Goal: Feedback & Contribution: Leave review/rating

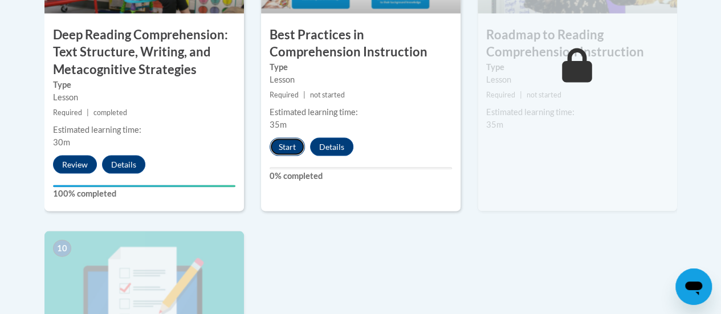
click at [288, 145] on button "Start" at bounding box center [287, 147] width 35 height 18
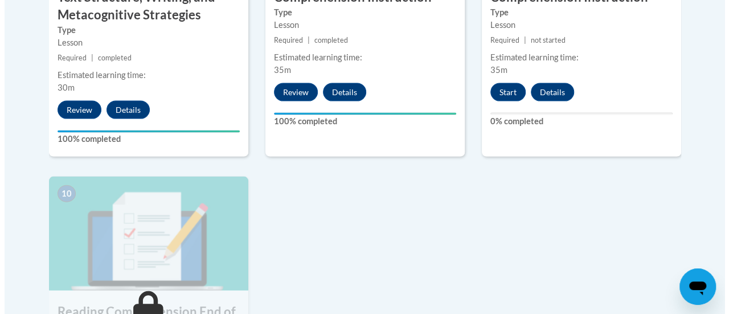
scroll to position [1166, 0]
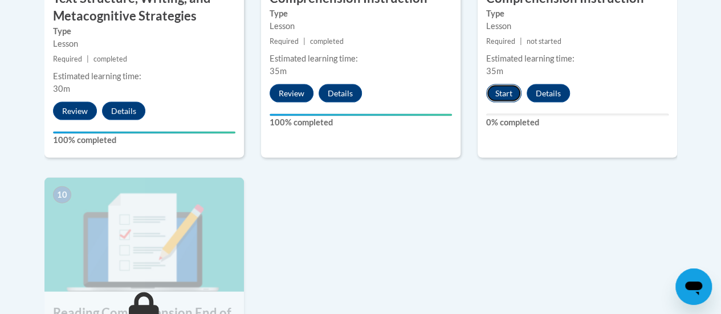
click at [508, 93] on button "Start" at bounding box center [503, 93] width 35 height 18
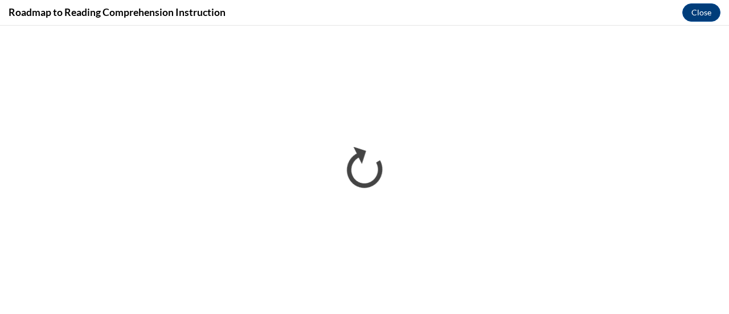
scroll to position [0, 0]
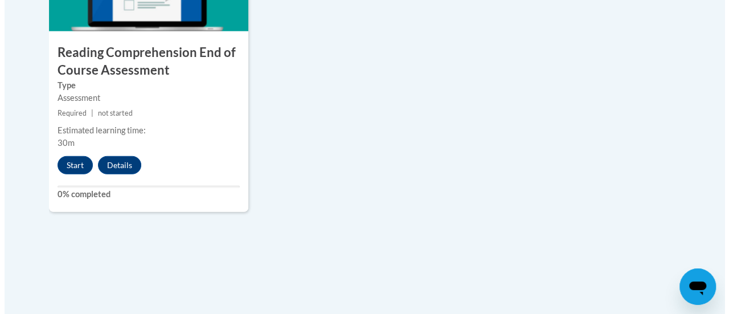
scroll to position [1428, 0]
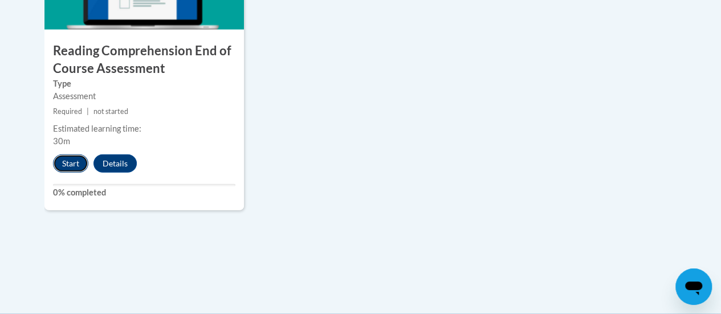
click at [64, 164] on button "Start" at bounding box center [70, 163] width 35 height 18
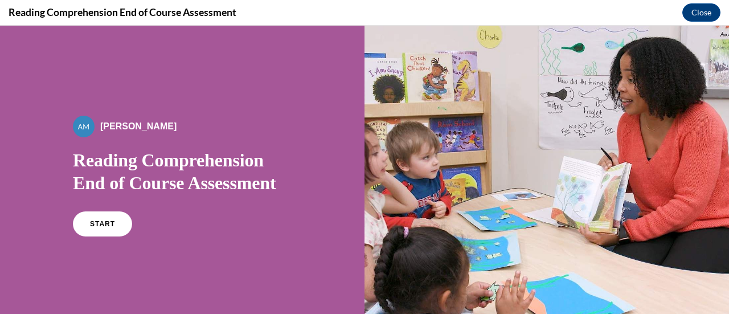
scroll to position [0, 0]
click at [102, 226] on span "START" at bounding box center [102, 224] width 26 height 9
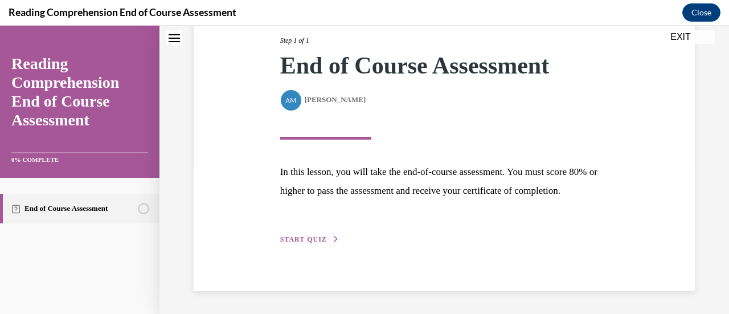
scroll to position [167, 0]
click at [316, 236] on span "START QUIZ" at bounding box center [303, 239] width 47 height 8
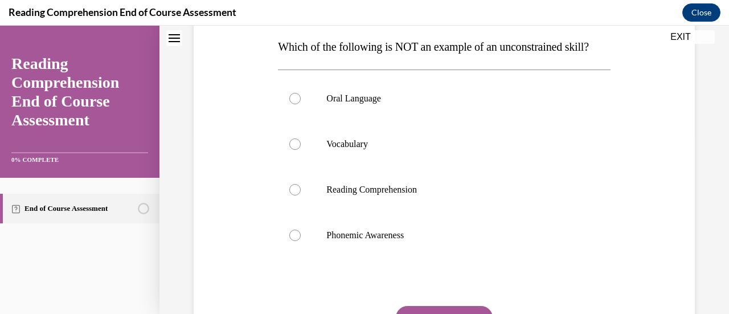
scroll to position [182, 0]
click at [304, 258] on label "Phonemic Awareness" at bounding box center [444, 235] width 332 height 46
click at [301, 240] on input "Phonemic Awareness" at bounding box center [294, 234] width 11 height 11
radio input "true"
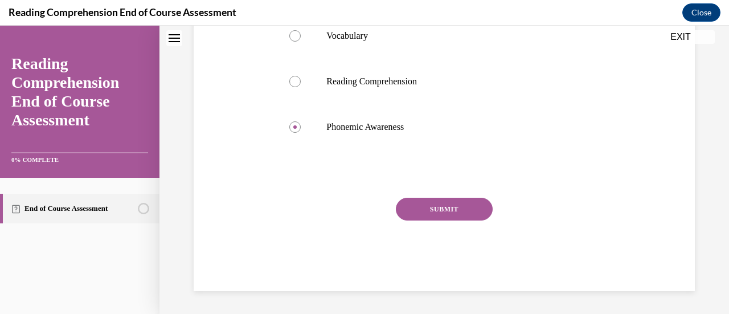
click at [421, 199] on button "SUBMIT" at bounding box center [444, 209] width 97 height 23
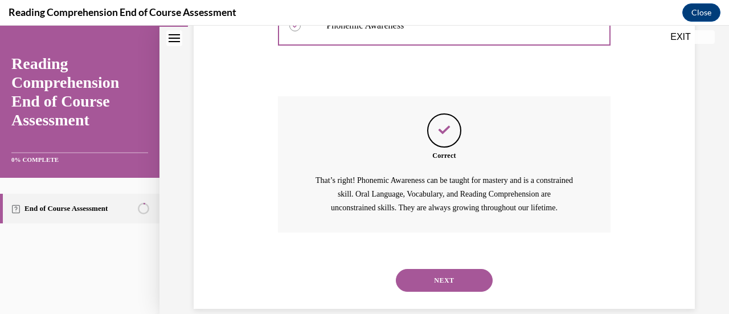
scroll to position [431, 0]
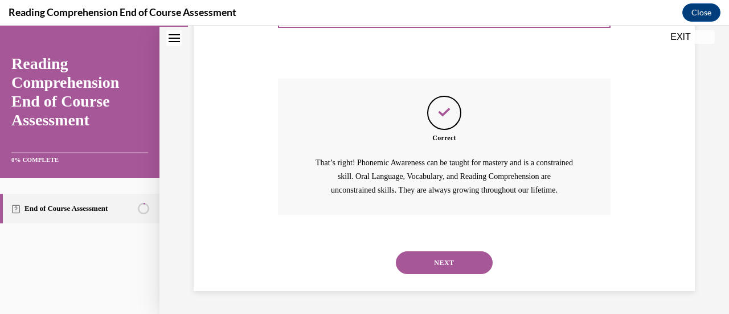
click at [421, 265] on button "NEXT" at bounding box center [444, 262] width 97 height 23
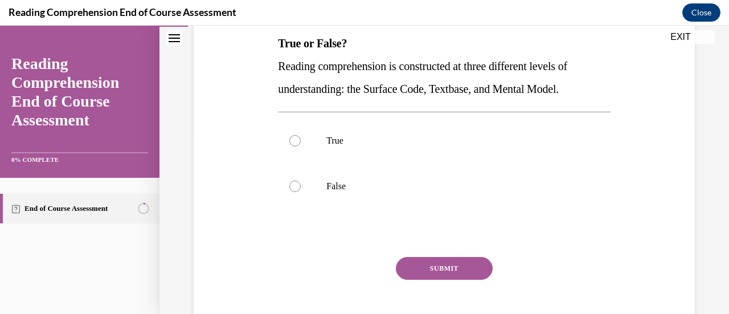
scroll to position [186, 0]
click at [304, 144] on label "True" at bounding box center [444, 140] width 332 height 46
click at [301, 144] on input "True" at bounding box center [294, 139] width 11 height 11
radio input "true"
click at [401, 271] on button "SUBMIT" at bounding box center [444, 267] width 97 height 23
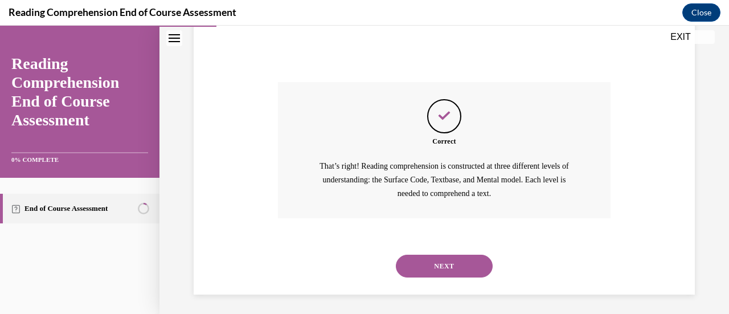
scroll to position [363, 0]
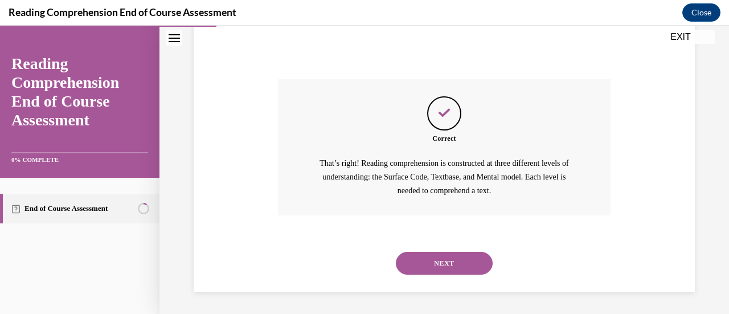
click at [402, 263] on button "NEXT" at bounding box center [444, 263] width 97 height 23
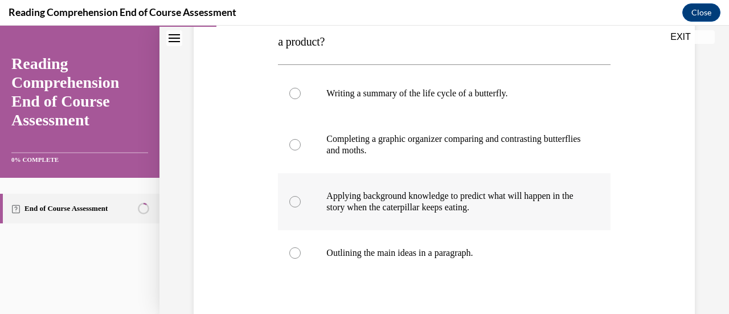
scroll to position [215, 0]
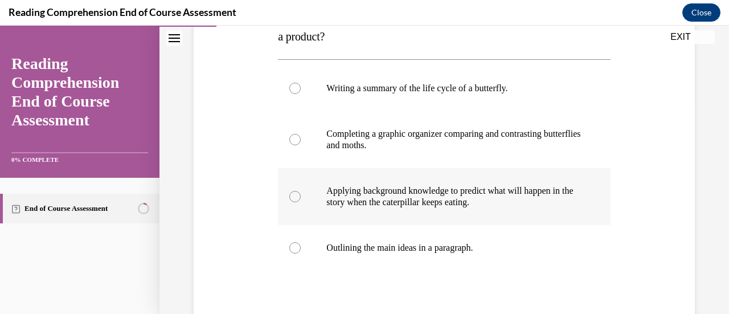
click at [300, 194] on label "Applying background knowledge to predict what will happen in the story when the…" at bounding box center [444, 196] width 332 height 57
click at [300, 194] on input "Applying background knowledge to predict what will happen in the story when the…" at bounding box center [294, 196] width 11 height 11
radio input "true"
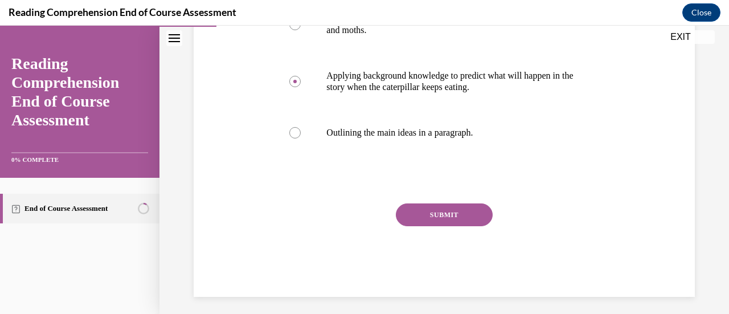
click at [448, 217] on button "SUBMIT" at bounding box center [444, 214] width 97 height 23
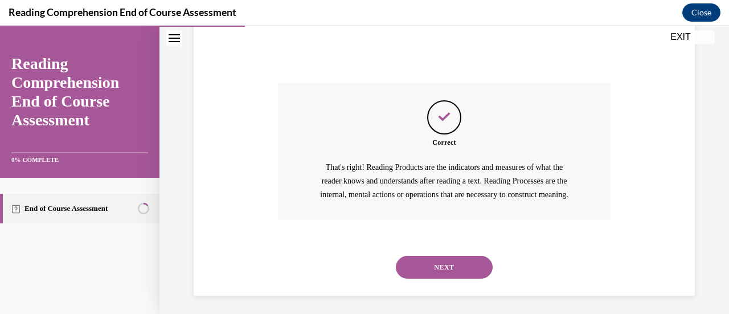
scroll to position [468, 0]
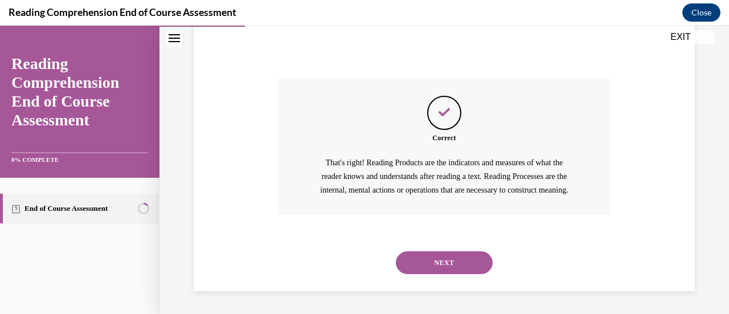
click at [411, 258] on button "NEXT" at bounding box center [444, 262] width 97 height 23
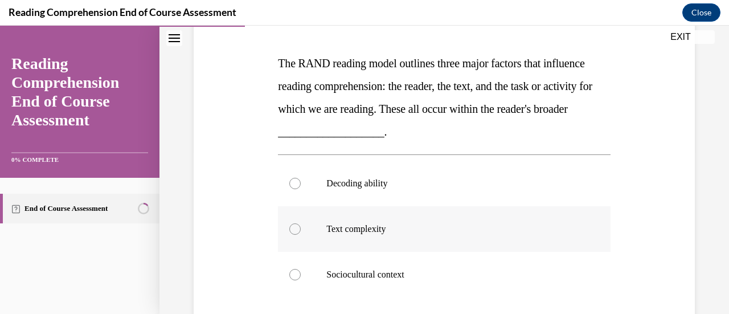
scroll to position [166, 0]
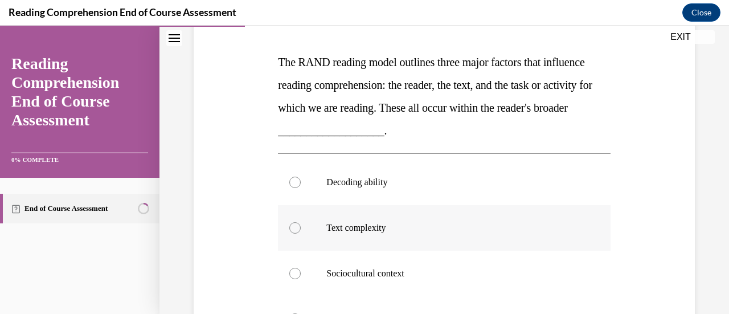
click at [410, 258] on label "Sociocultural context" at bounding box center [444, 274] width 332 height 46
click at [301, 268] on input "Sociocultural context" at bounding box center [294, 273] width 11 height 11
radio input "true"
click at [370, 178] on p "Decoding ability" at bounding box center [454, 182] width 255 height 11
click at [301, 178] on input "Decoding ability" at bounding box center [294, 182] width 11 height 11
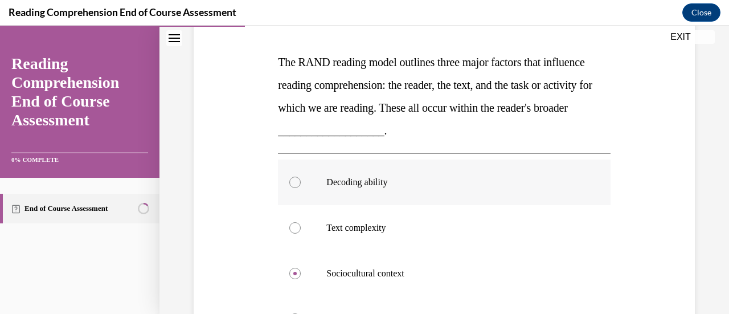
radio input "true"
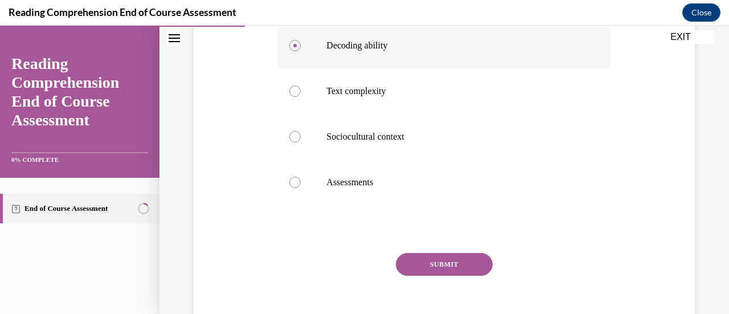
scroll to position [306, 0]
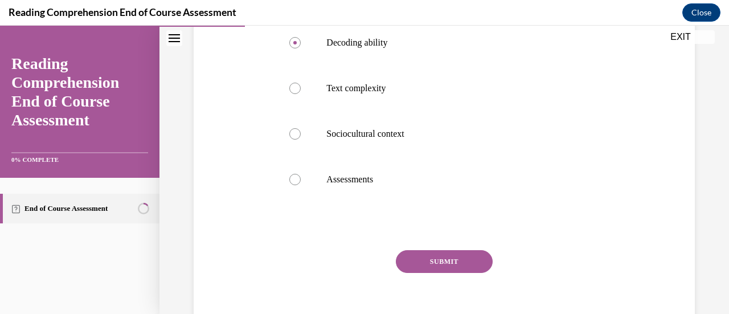
click at [414, 262] on button "SUBMIT" at bounding box center [444, 261] width 97 height 23
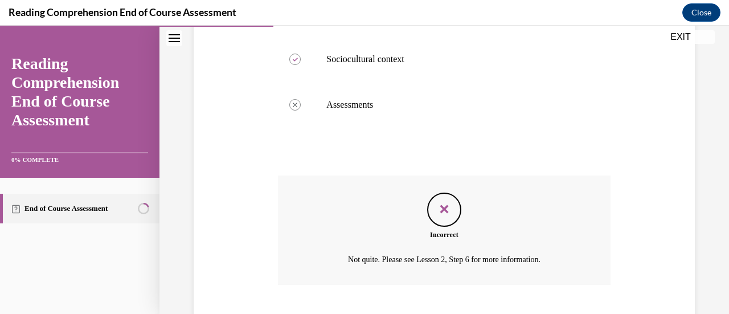
scroll to position [450, 0]
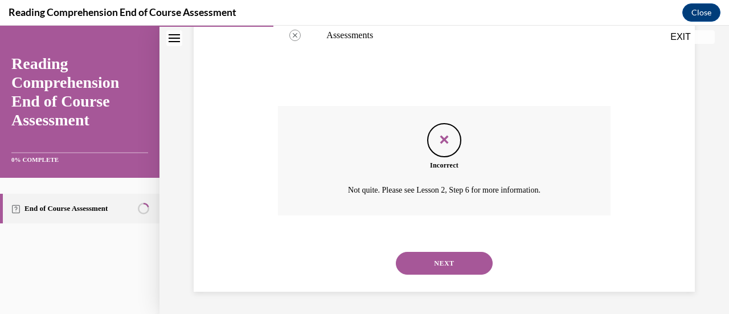
click at [439, 254] on button "NEXT" at bounding box center [444, 263] width 97 height 23
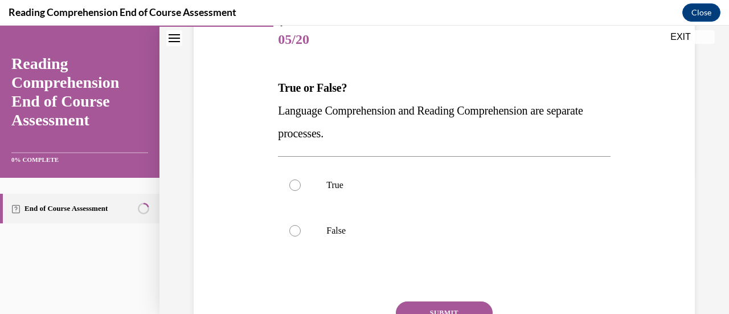
scroll to position [141, 0]
click at [307, 174] on label "True" at bounding box center [444, 185] width 332 height 46
click at [301, 179] on input "True" at bounding box center [294, 184] width 11 height 11
radio input "true"
click at [422, 311] on button "SUBMIT" at bounding box center [444, 312] width 97 height 23
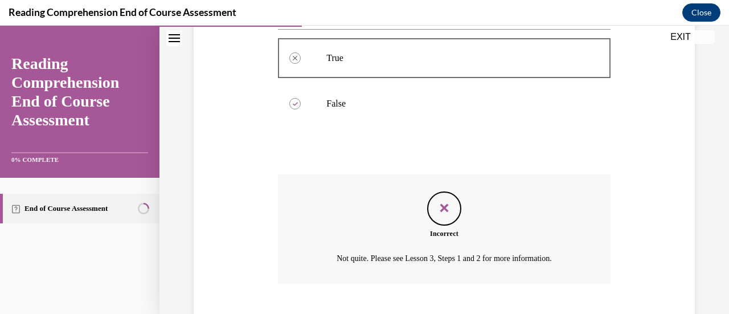
scroll to position [336, 0]
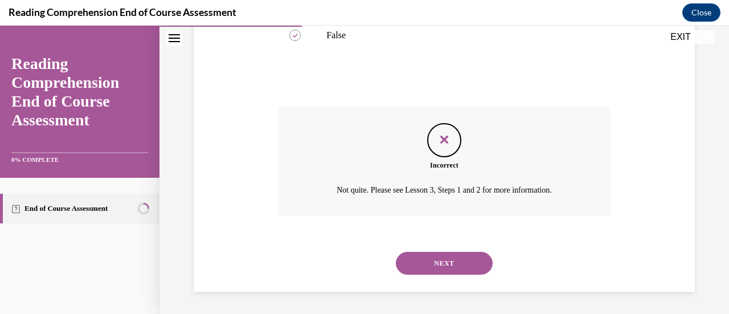
click at [406, 270] on button "NEXT" at bounding box center [444, 263] width 97 height 23
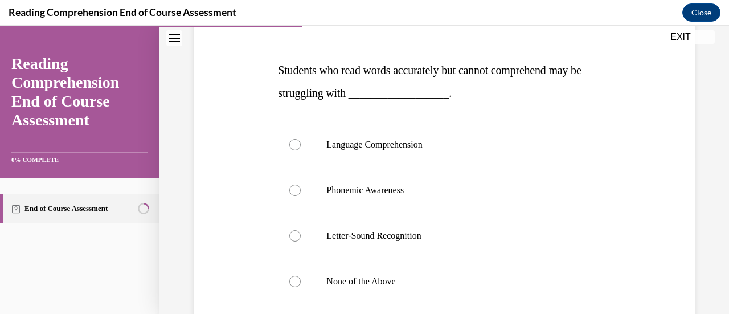
scroll to position [156, 0]
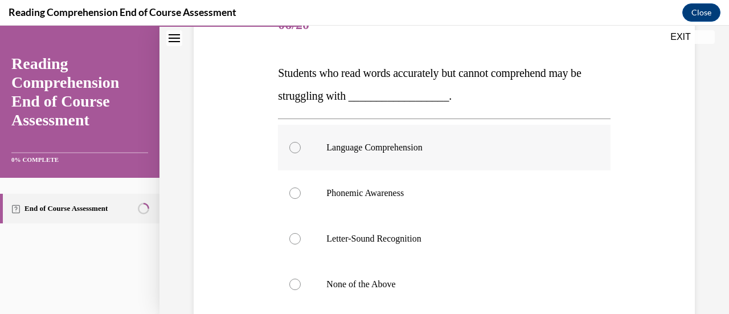
click at [320, 146] on label "Language Comprehension" at bounding box center [444, 148] width 332 height 46
click at [301, 146] on input "Language Comprehension" at bounding box center [294, 147] width 11 height 11
radio input "true"
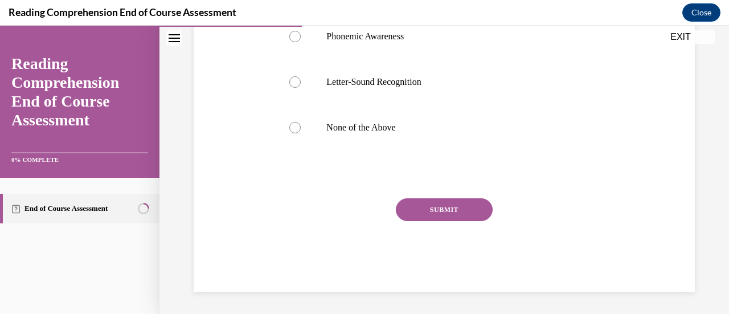
click at [406, 213] on button "SUBMIT" at bounding box center [444, 209] width 97 height 23
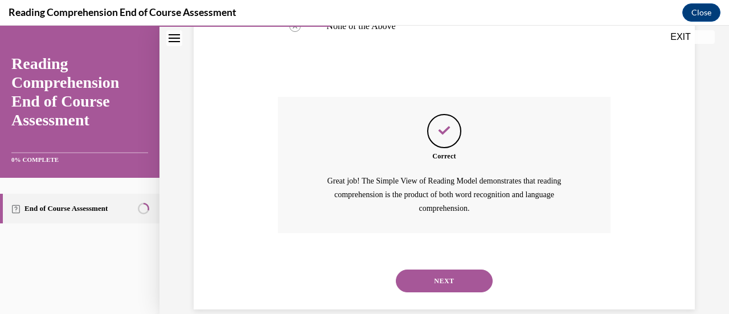
scroll to position [431, 0]
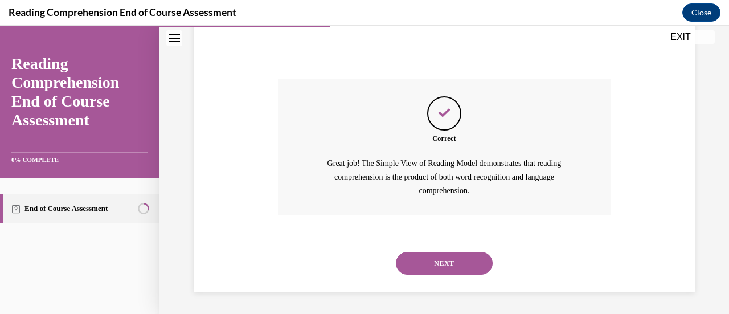
click at [414, 254] on button "NEXT" at bounding box center [444, 263] width 97 height 23
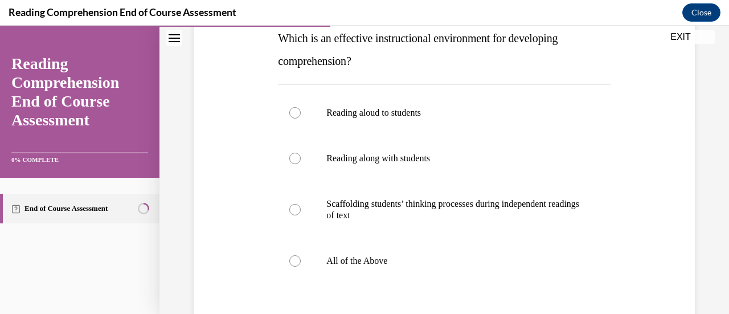
scroll to position [191, 0]
click at [390, 260] on p "All of the Above" at bounding box center [454, 260] width 255 height 11
click at [301, 260] on input "All of the Above" at bounding box center [294, 260] width 11 height 11
radio input "true"
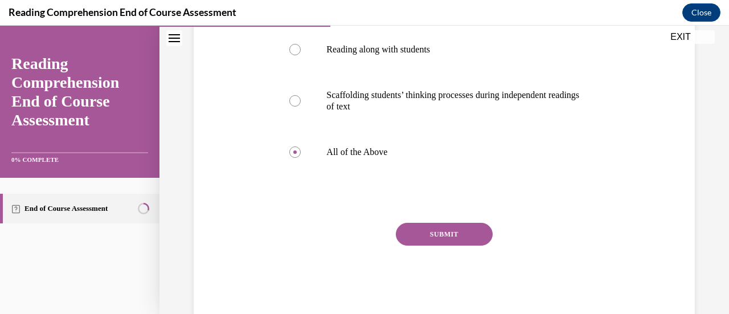
click at [426, 238] on button "SUBMIT" at bounding box center [444, 234] width 97 height 23
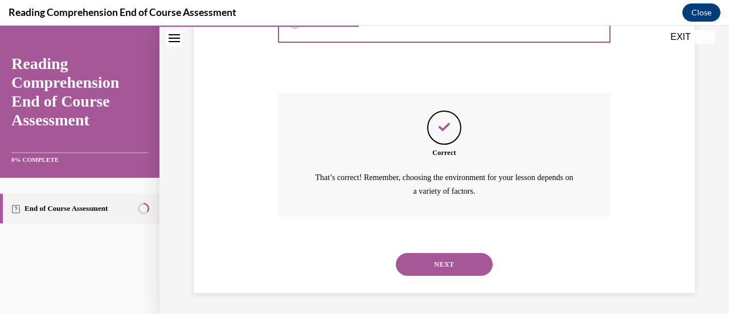
scroll to position [429, 0]
click at [426, 257] on button "NEXT" at bounding box center [444, 263] width 97 height 23
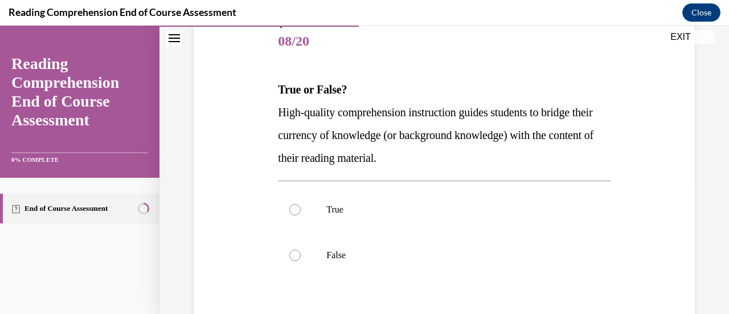
scroll to position [141, 0]
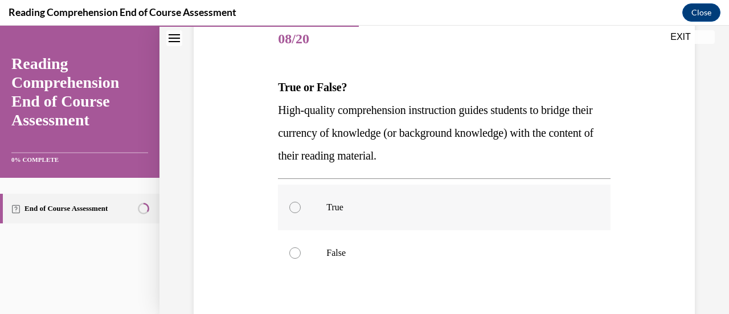
click at [319, 211] on label "True" at bounding box center [444, 208] width 332 height 46
click at [301, 211] on input "True" at bounding box center [294, 207] width 11 height 11
radio input "true"
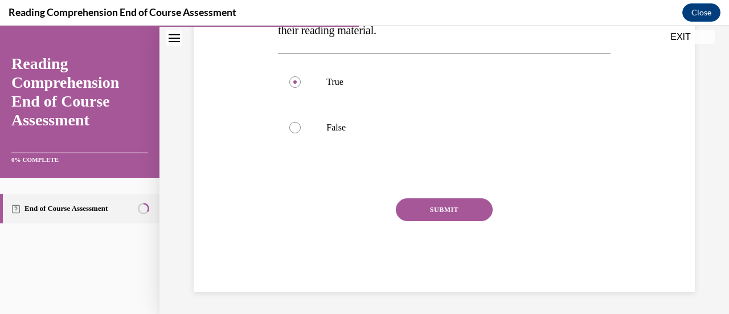
click at [422, 213] on button "SUBMIT" at bounding box center [444, 209] width 97 height 23
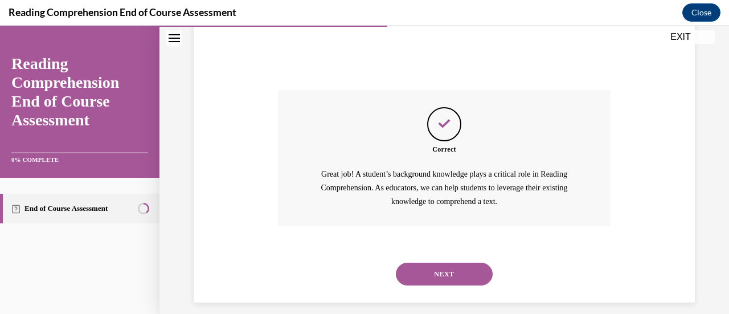
scroll to position [386, 0]
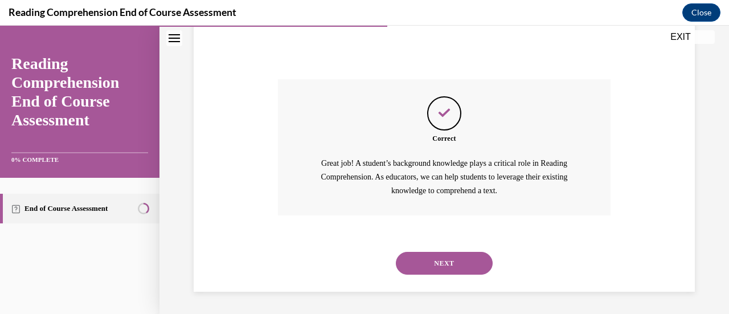
click at [423, 259] on button "NEXT" at bounding box center [444, 263] width 97 height 23
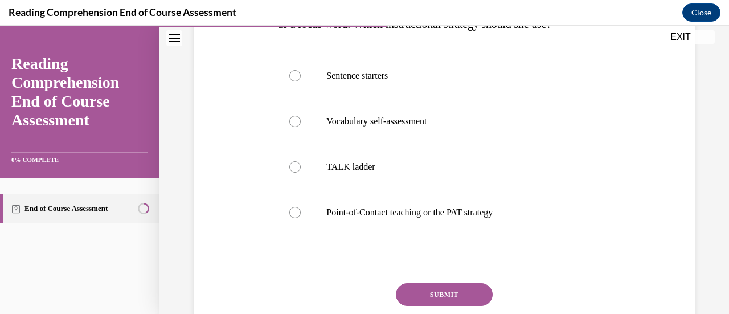
scroll to position [251, 0]
click at [371, 219] on label "Point-of-Contact teaching or the PAT strategy" at bounding box center [444, 212] width 332 height 46
click at [301, 218] on input "Point-of-Contact teaching or the PAT strategy" at bounding box center [294, 211] width 11 height 11
radio input "true"
click at [429, 295] on button "SUBMIT" at bounding box center [444, 294] width 97 height 23
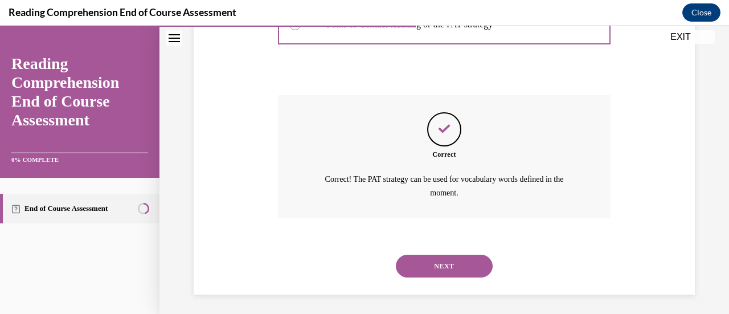
scroll to position [440, 0]
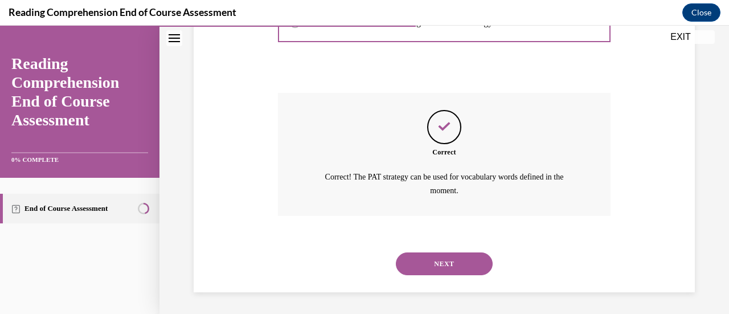
click at [409, 267] on button "NEXT" at bounding box center [444, 263] width 97 height 23
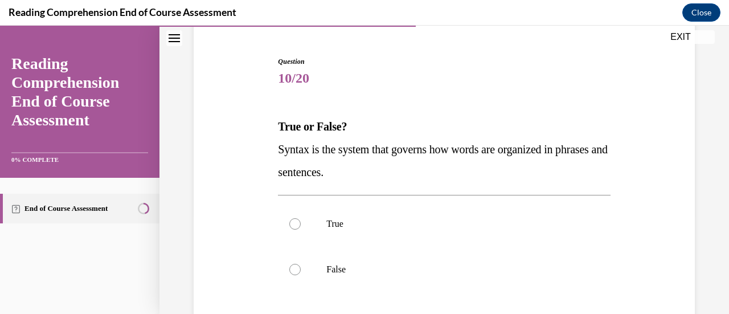
scroll to position [103, 0]
click at [336, 233] on label "True" at bounding box center [444, 224] width 332 height 46
click at [301, 229] on input "True" at bounding box center [294, 223] width 11 height 11
radio input "true"
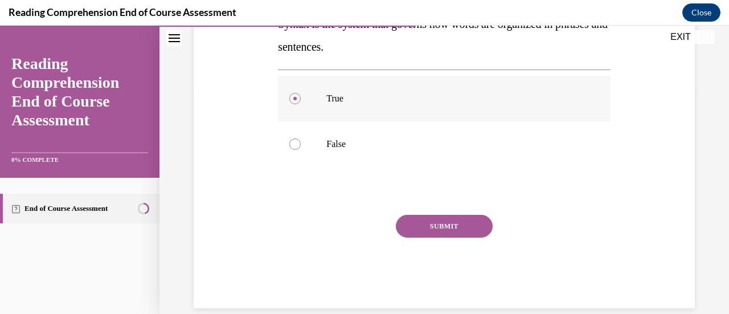
scroll to position [230, 0]
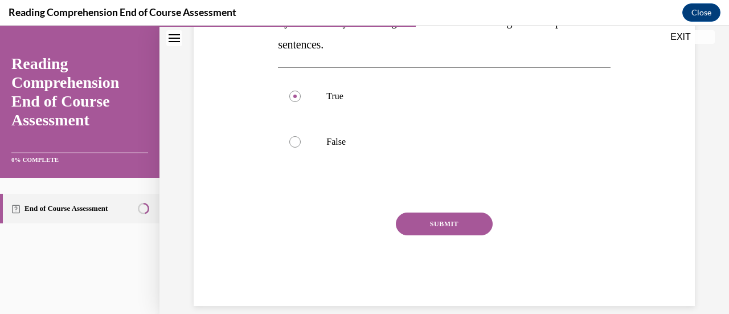
click at [422, 224] on button "SUBMIT" at bounding box center [444, 224] width 97 height 23
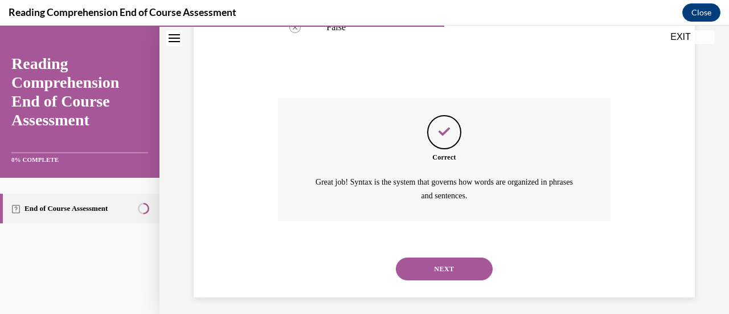
scroll to position [349, 0]
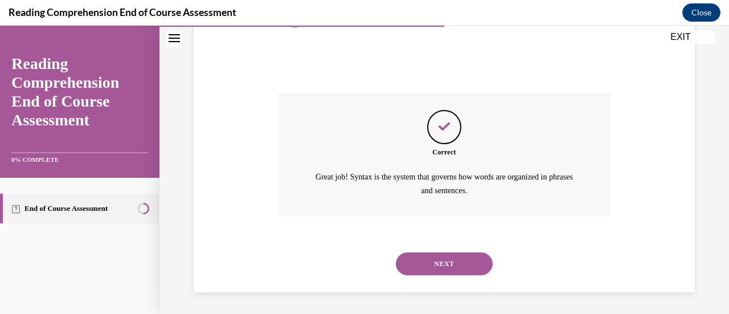
click at [437, 274] on button "NEXT" at bounding box center [444, 263] width 97 height 23
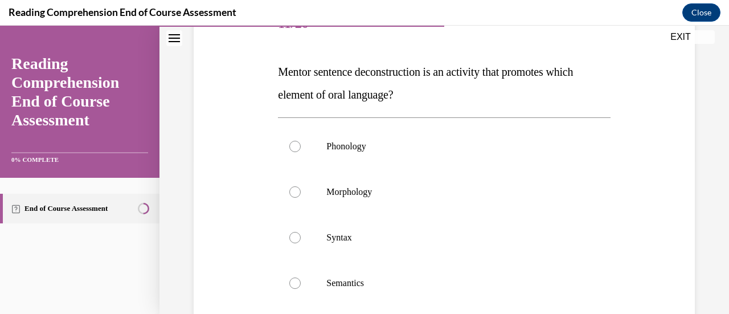
scroll to position [156, 0]
click at [316, 233] on label "Syntax" at bounding box center [444, 238] width 332 height 46
click at [301, 233] on input "Syntax" at bounding box center [294, 237] width 11 height 11
radio input "true"
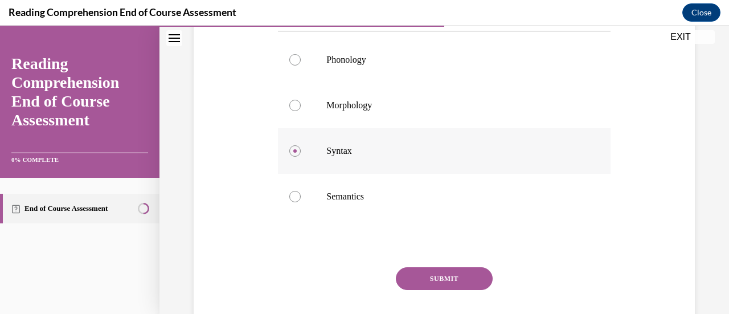
scroll to position [244, 0]
click at [421, 273] on button "SUBMIT" at bounding box center [444, 277] width 97 height 23
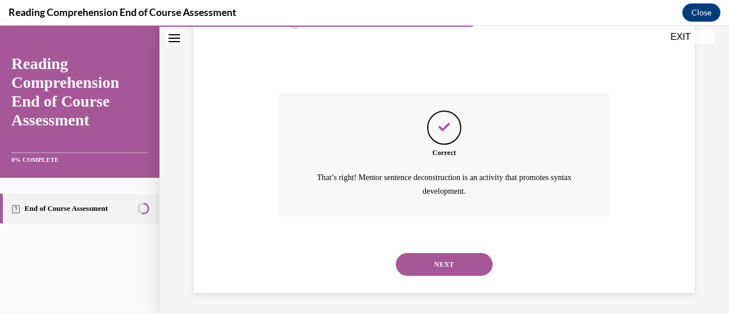
scroll to position [418, 0]
click at [415, 270] on button "NEXT" at bounding box center [444, 263] width 97 height 23
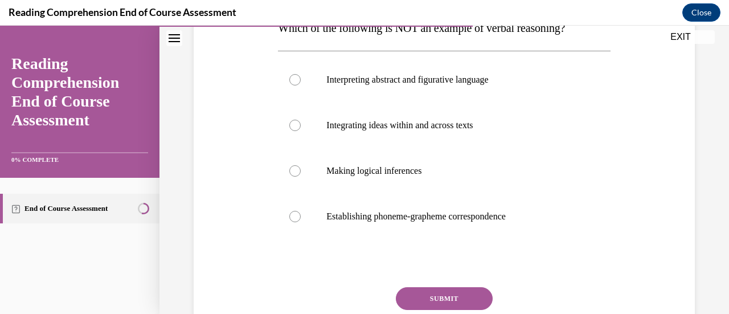
scroll to position [201, 0]
click at [383, 226] on label "Establishing phoneme-grapheme correspondence" at bounding box center [444, 216] width 332 height 46
click at [301, 222] on input "Establishing phoneme-grapheme correspondence" at bounding box center [294, 215] width 11 height 11
radio input "true"
click at [445, 303] on button "SUBMIT" at bounding box center [444, 298] width 97 height 23
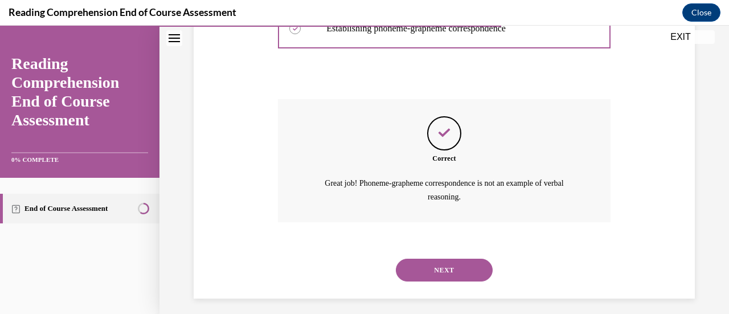
scroll to position [395, 0]
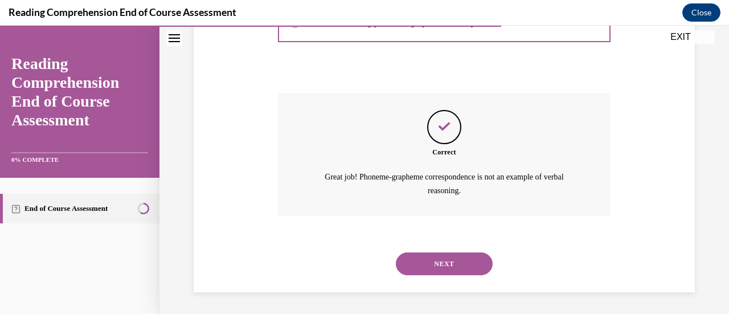
click at [430, 262] on button "NEXT" at bounding box center [444, 263] width 97 height 23
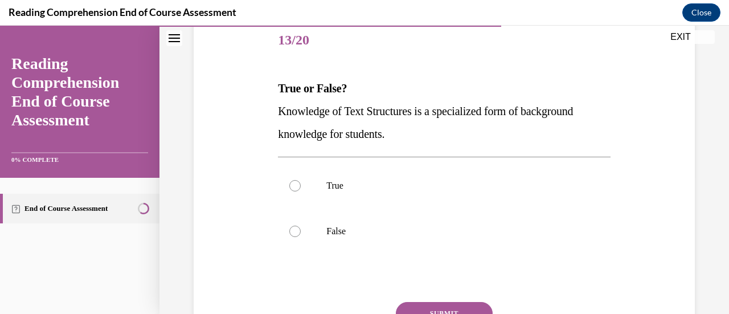
scroll to position [142, 0]
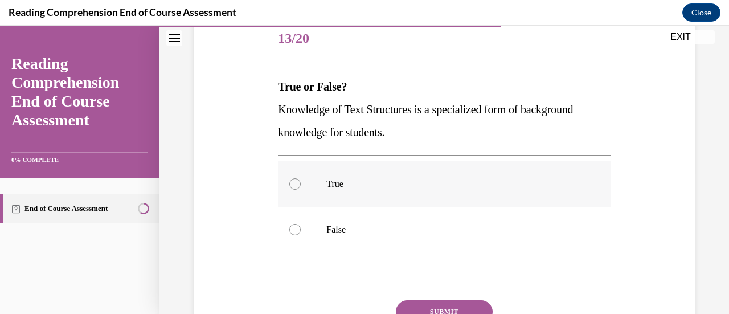
click at [338, 195] on label "True" at bounding box center [444, 184] width 332 height 46
click at [301, 190] on input "True" at bounding box center [294, 183] width 11 height 11
radio input "true"
click at [432, 301] on button "SUBMIT" at bounding box center [444, 311] width 97 height 23
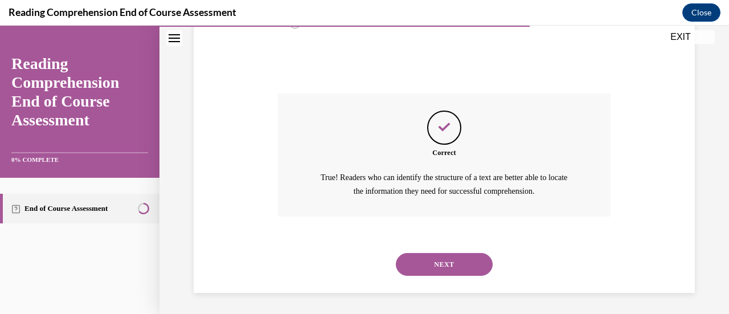
scroll to position [349, 0]
click at [455, 261] on button "NEXT" at bounding box center [444, 263] width 97 height 23
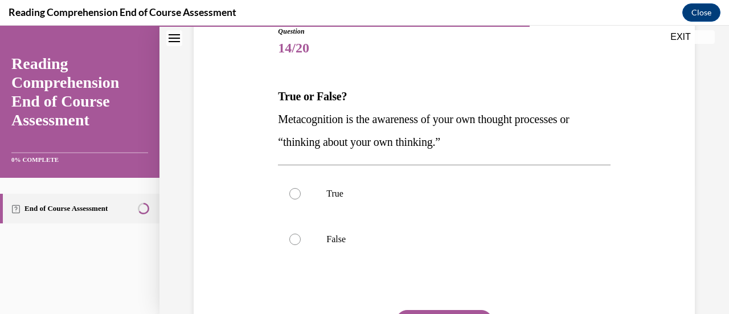
scroll to position [164, 0]
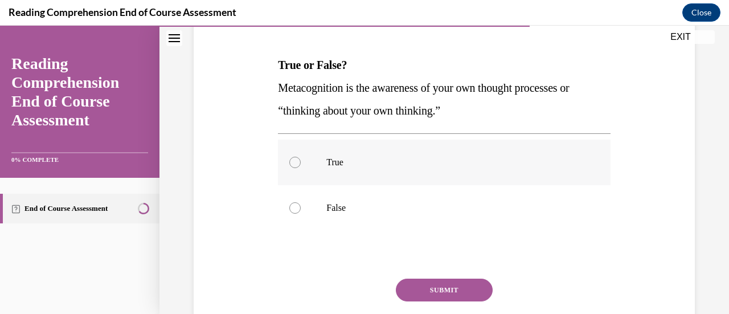
click at [346, 168] on label "True" at bounding box center [444, 163] width 332 height 46
click at [301, 168] on input "True" at bounding box center [294, 162] width 11 height 11
radio input "true"
click at [460, 293] on button "SUBMIT" at bounding box center [444, 290] width 97 height 23
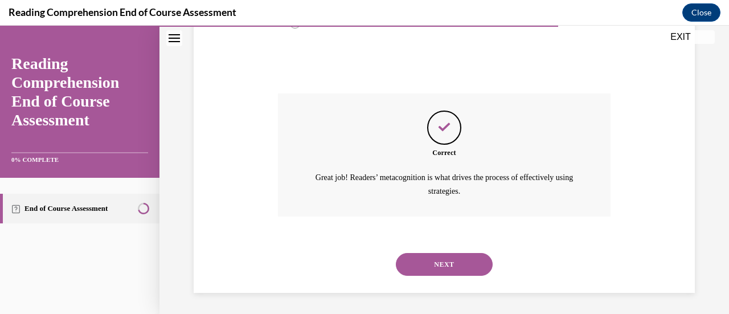
scroll to position [349, 0]
click at [439, 253] on button "NEXT" at bounding box center [444, 263] width 97 height 23
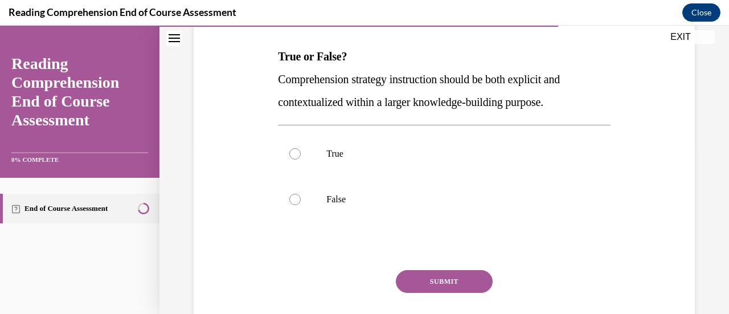
scroll to position [173, 0]
click at [343, 162] on label "True" at bounding box center [444, 153] width 332 height 46
click at [301, 159] on input "True" at bounding box center [294, 153] width 11 height 11
radio input "true"
click at [425, 276] on button "SUBMIT" at bounding box center [444, 281] width 97 height 23
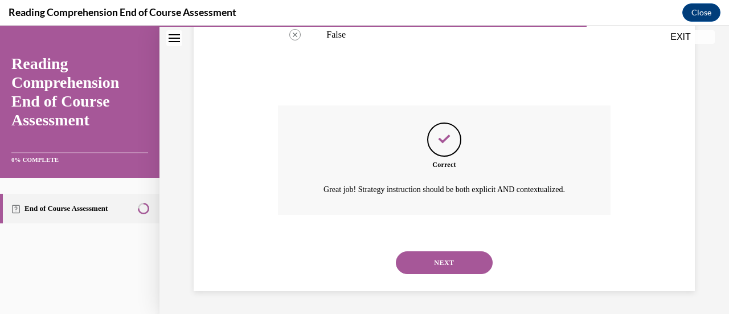
scroll to position [349, 0]
click at [409, 257] on button "NEXT" at bounding box center [444, 262] width 97 height 23
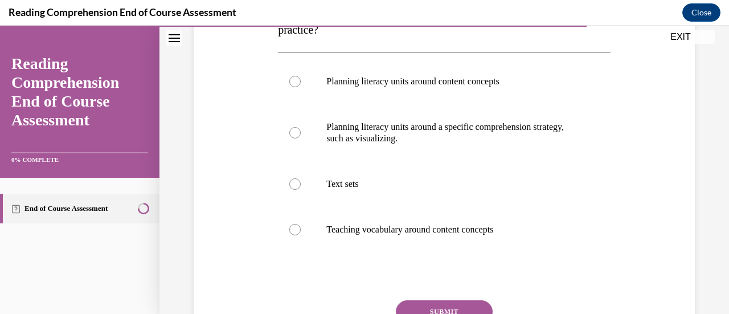
scroll to position [219, 0]
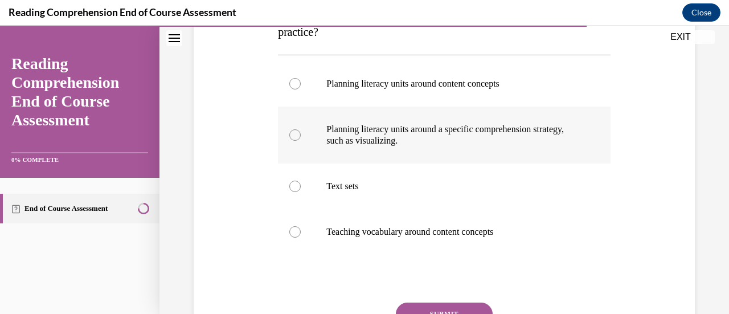
click at [366, 135] on p "Planning literacy units around a specific comprehension strategy, such as visua…" at bounding box center [454, 135] width 255 height 23
click at [301, 135] on input "Planning literacy units around a specific comprehension strategy, such as visua…" at bounding box center [294, 134] width 11 height 11
radio input "true"
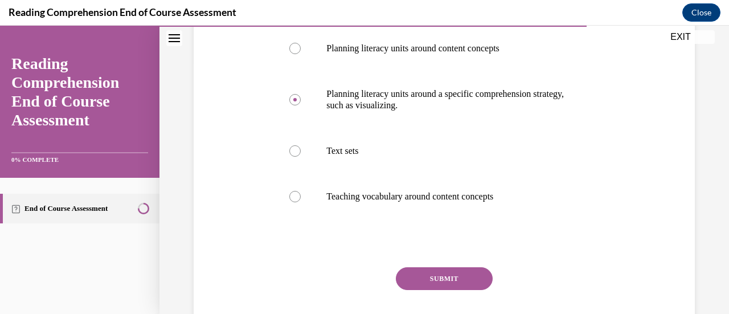
click at [425, 288] on button "SUBMIT" at bounding box center [444, 278] width 97 height 23
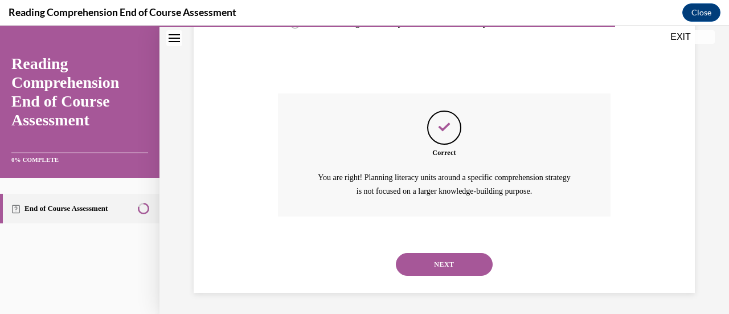
scroll to position [429, 0]
click at [406, 264] on button "NEXT" at bounding box center [444, 263] width 97 height 23
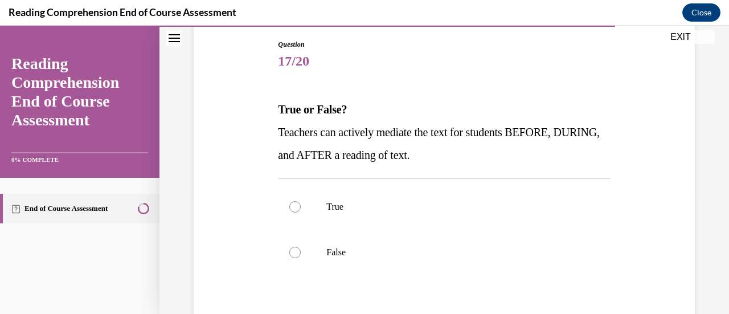
scroll to position [120, 0]
click at [331, 213] on label "True" at bounding box center [444, 206] width 332 height 46
click at [301, 212] on input "True" at bounding box center [294, 206] width 11 height 11
radio input "true"
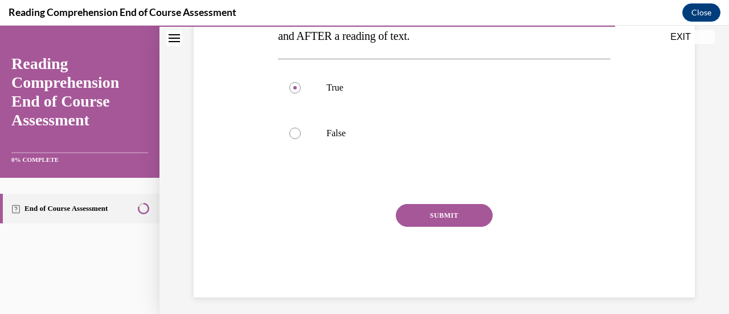
click at [421, 221] on button "SUBMIT" at bounding box center [444, 215] width 97 height 23
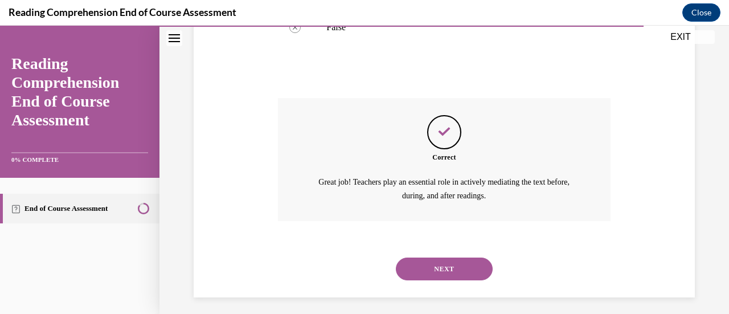
scroll to position [349, 0]
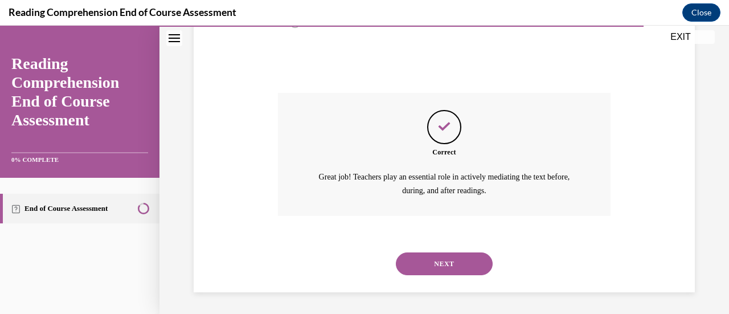
click at [411, 271] on button "NEXT" at bounding box center [444, 263] width 97 height 23
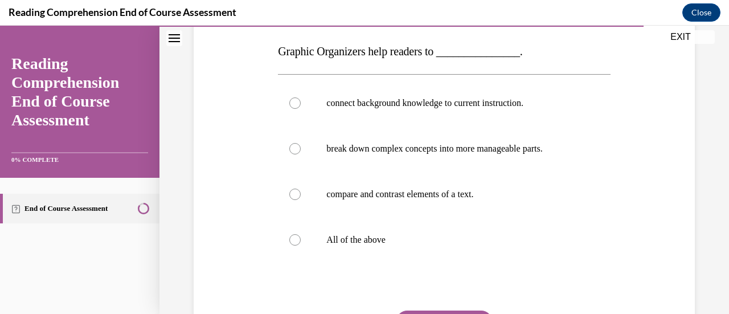
scroll to position [177, 0]
click at [365, 247] on label "All of the above" at bounding box center [444, 241] width 332 height 46
click at [301, 246] on input "All of the above" at bounding box center [294, 240] width 11 height 11
radio input "true"
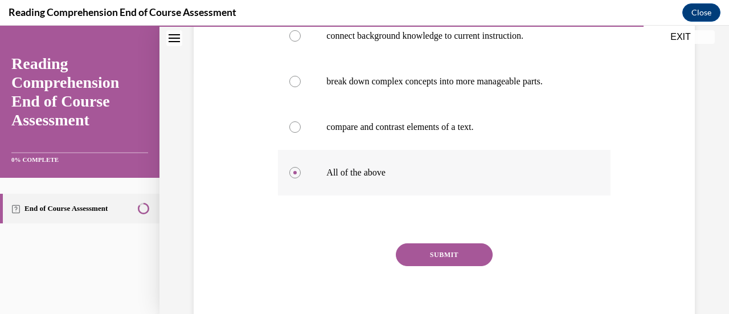
scroll to position [245, 0]
click at [422, 252] on button "SUBMIT" at bounding box center [444, 254] width 97 height 23
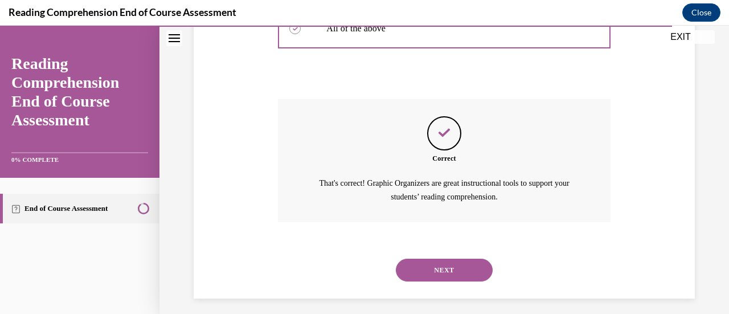
scroll to position [395, 0]
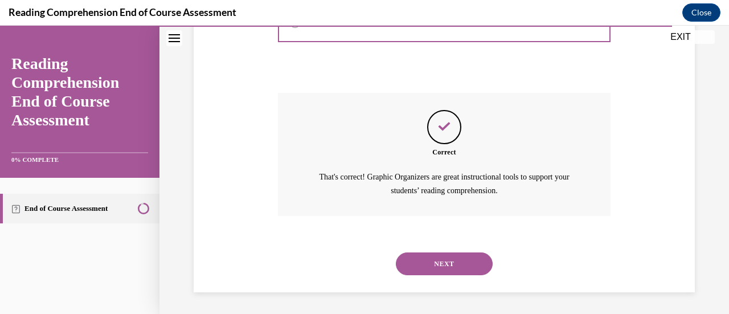
click at [422, 268] on button "NEXT" at bounding box center [444, 263] width 97 height 23
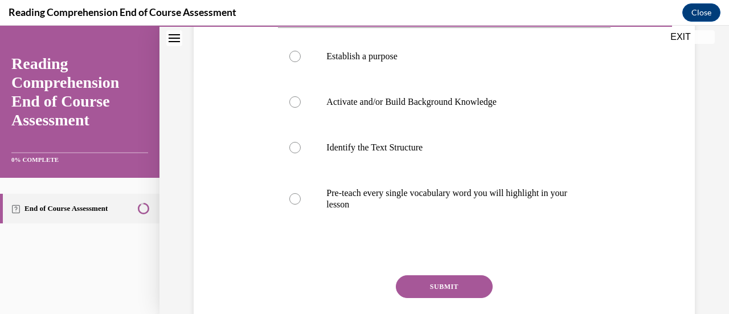
scroll to position [248, 0]
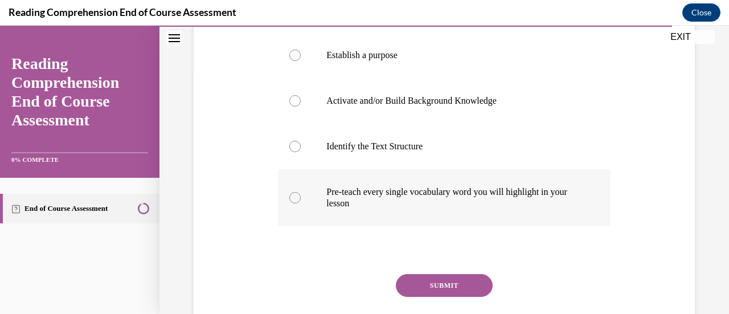
click at [354, 195] on p "Pre-teach every single vocabulary word you will highlight in your lesson" at bounding box center [454, 197] width 255 height 23
click at [301, 195] on input "Pre-teach every single vocabulary word you will highlight in your lesson" at bounding box center [294, 197] width 11 height 11
radio input "true"
click at [439, 285] on button "SUBMIT" at bounding box center [444, 285] width 97 height 23
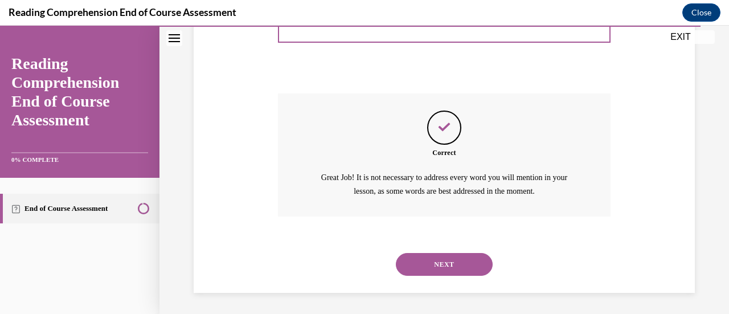
scroll to position [429, 0]
click at [427, 262] on button "NEXT" at bounding box center [444, 263] width 97 height 23
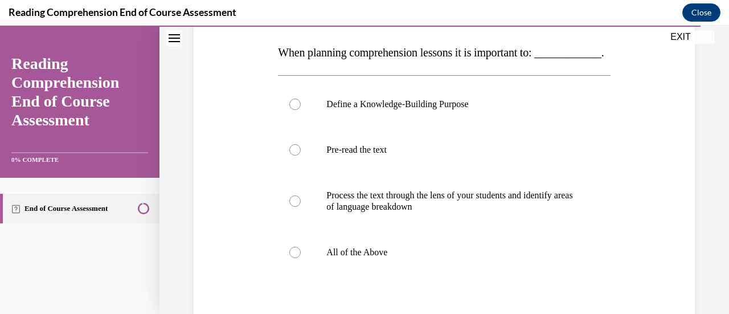
scroll to position [173, 0]
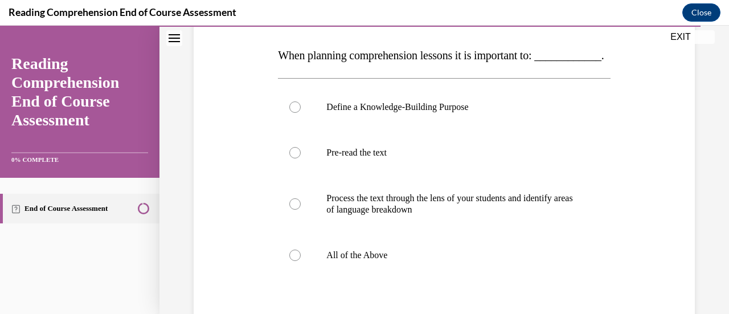
click at [427, 262] on label "All of the Above" at bounding box center [444, 255] width 332 height 46
click at [301, 261] on input "All of the Above" at bounding box center [294, 255] width 11 height 11
radio input "true"
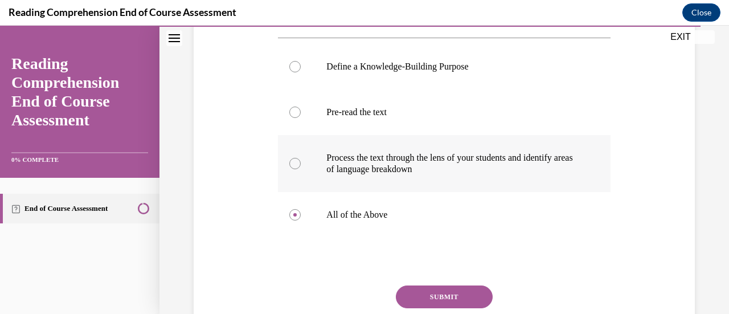
scroll to position [324, 0]
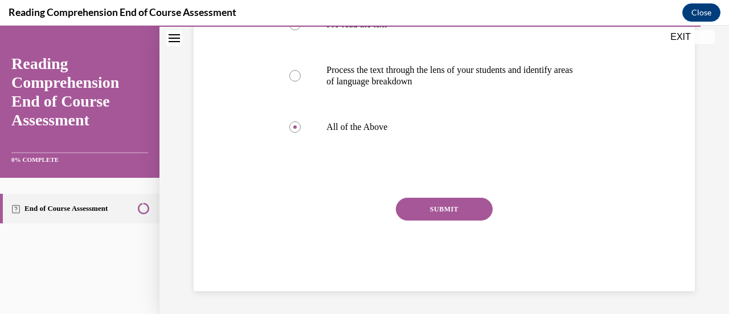
click at [429, 210] on button "SUBMIT" at bounding box center [444, 209] width 97 height 23
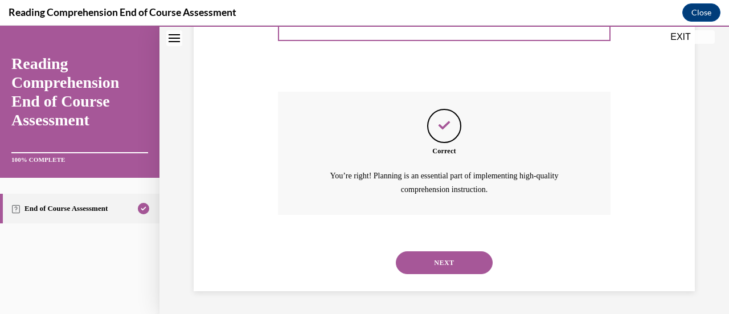
scroll to position [429, 0]
click at [421, 260] on button "NEXT" at bounding box center [444, 262] width 97 height 23
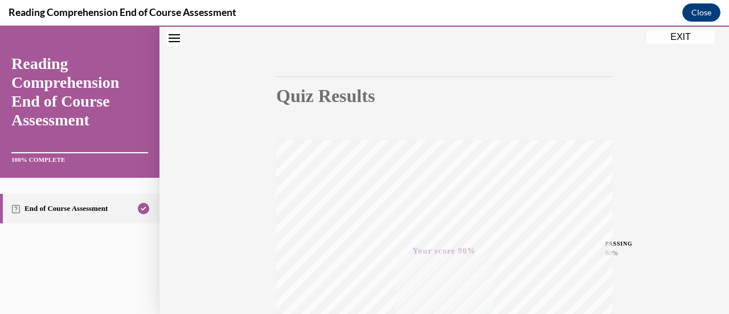
scroll to position [71, 0]
click at [672, 38] on button "EXIT" at bounding box center [681, 37] width 68 height 14
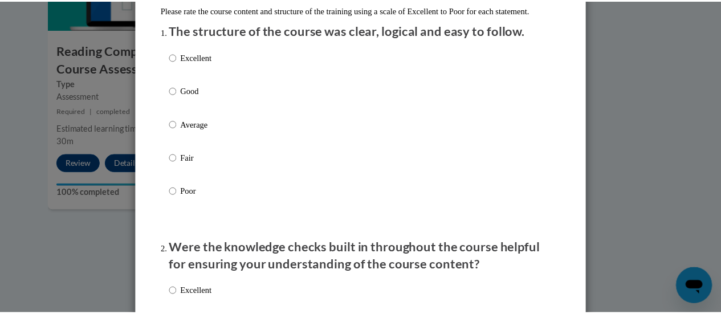
scroll to position [0, 0]
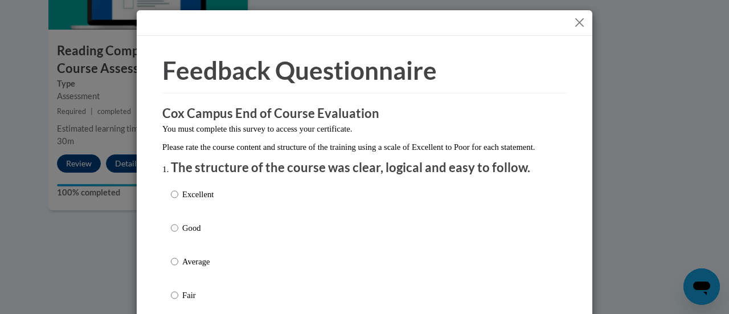
click at [573, 25] on button "Close" at bounding box center [580, 22] width 14 height 14
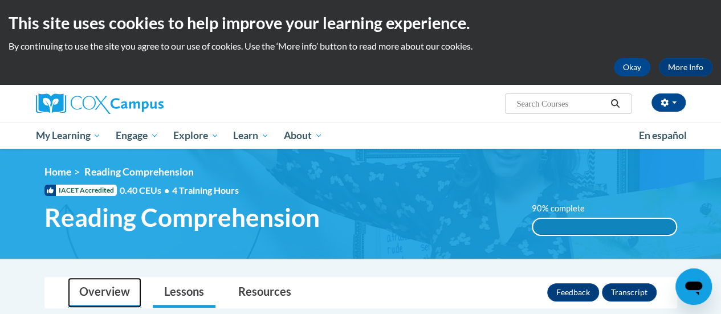
click at [111, 283] on link "Overview" at bounding box center [105, 293] width 74 height 30
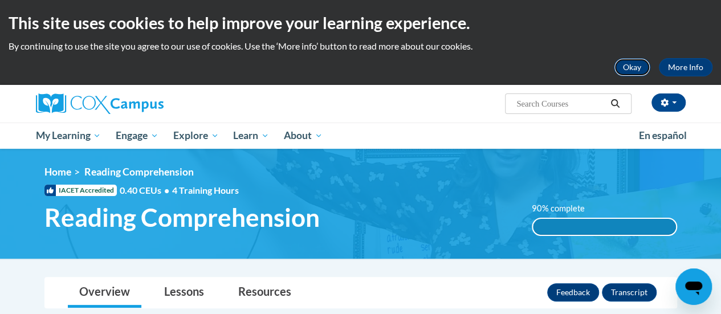
click at [631, 72] on button "Okay" at bounding box center [632, 67] width 36 height 18
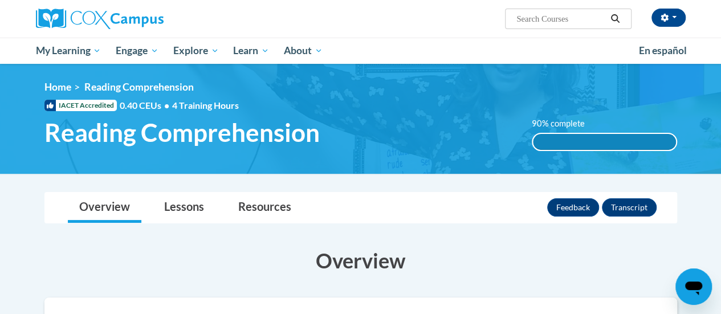
click at [570, 145] on div "90% complete" at bounding box center [604, 142] width 143 height 16
click at [538, 121] on label "90% complete" at bounding box center [565, 123] width 66 height 13
click at [566, 213] on button "Feedback" at bounding box center [573, 207] width 52 height 18
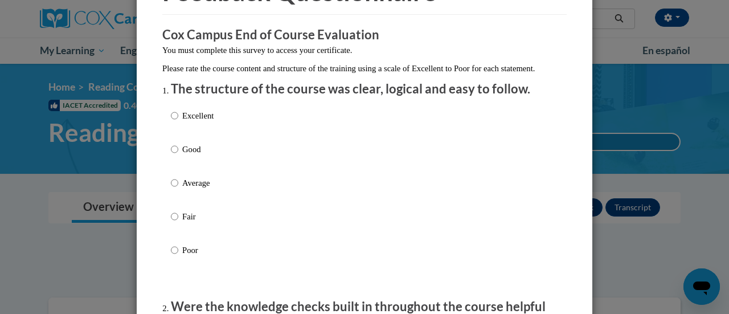
scroll to position [77, 0]
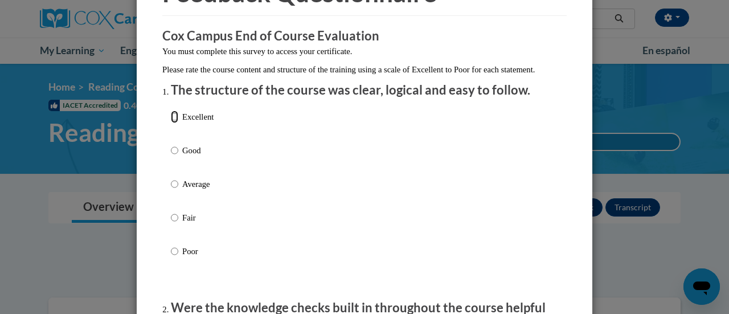
click at [171, 123] on input "Excellent" at bounding box center [174, 117] width 7 height 13
radio input "true"
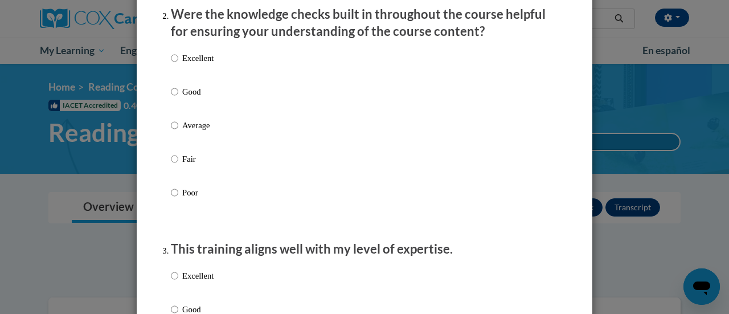
scroll to position [377, 0]
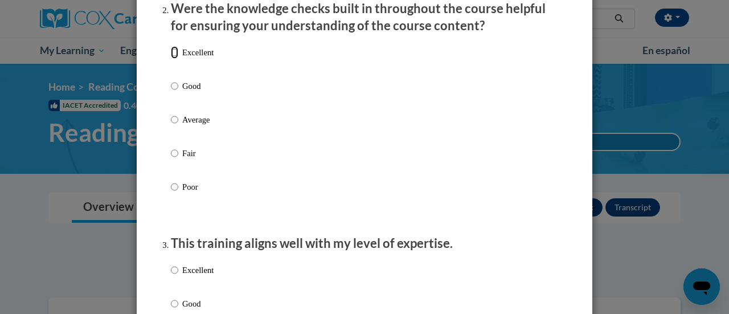
click at [171, 59] on input "Excellent" at bounding box center [174, 52] width 7 height 13
radio input "true"
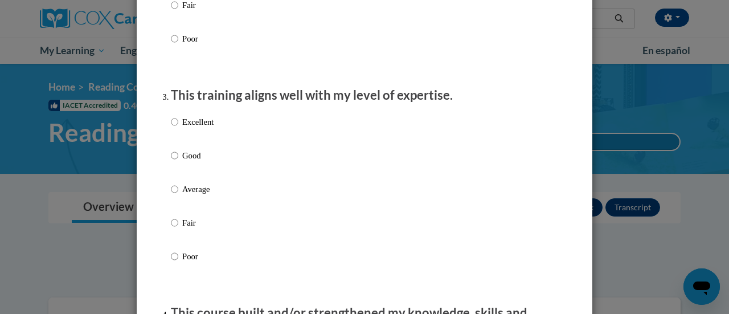
scroll to position [532, 0]
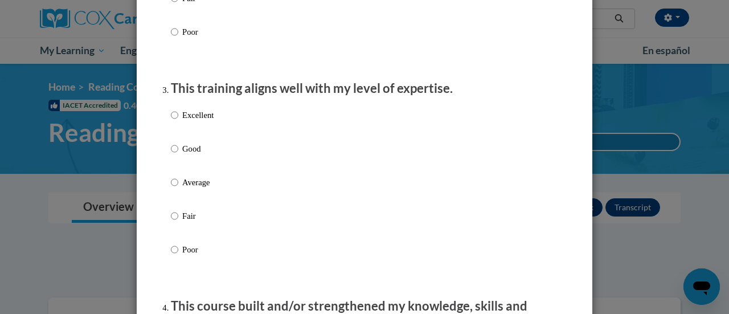
click at [171, 116] on div "Excellent Good Average Fair Poor" at bounding box center [192, 191] width 43 height 177
click at [171, 121] on input "Excellent" at bounding box center [174, 115] width 7 height 13
radio input "true"
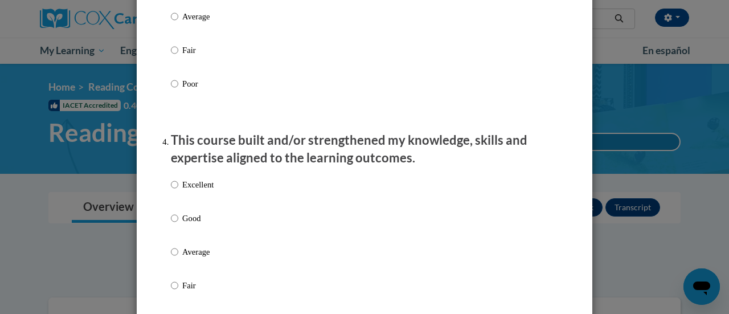
scroll to position [716, 0]
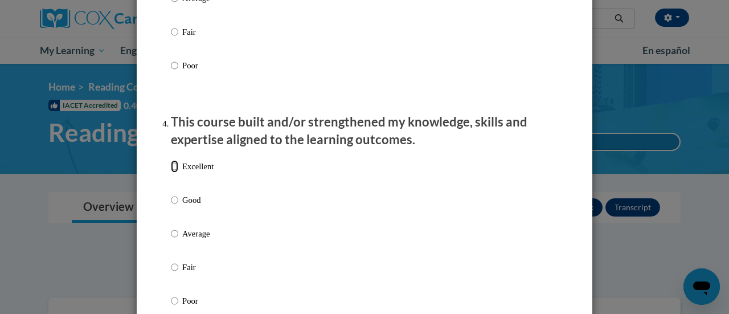
click at [171, 173] on input "Excellent" at bounding box center [174, 166] width 7 height 13
radio input "true"
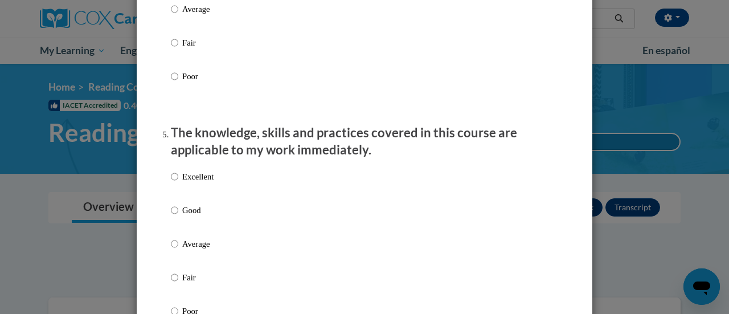
scroll to position [988, 0]
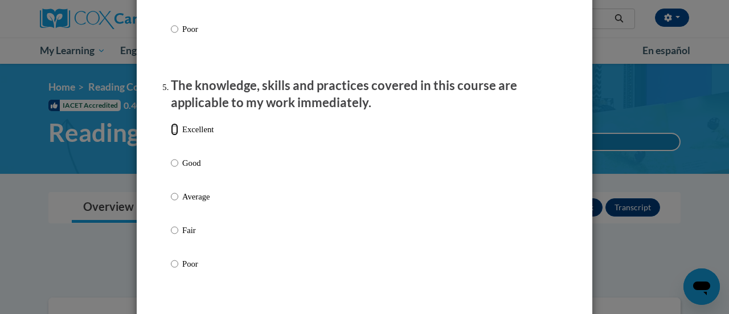
click at [171, 136] on input "Excellent" at bounding box center [174, 129] width 7 height 13
radio input "true"
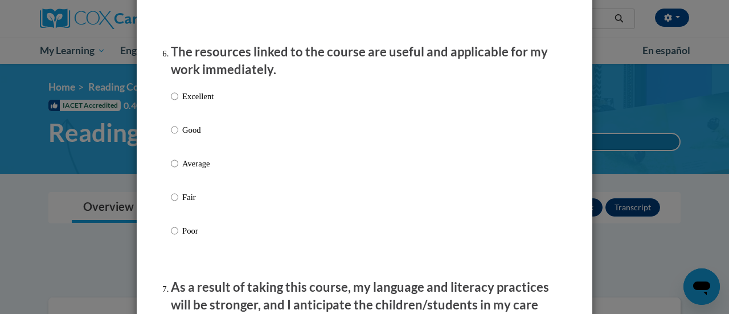
scroll to position [1257, 0]
click at [173, 102] on input "Excellent" at bounding box center [174, 95] width 7 height 13
radio input "true"
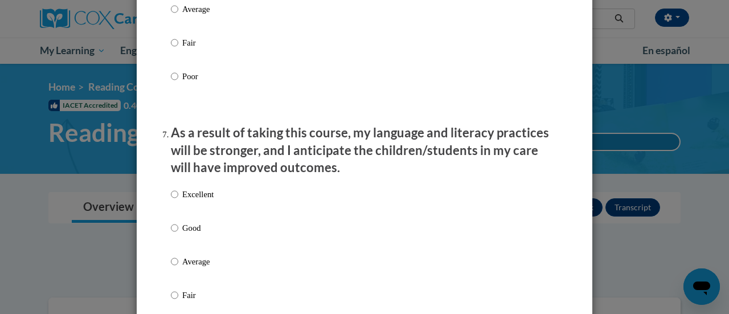
scroll to position [1448, 0]
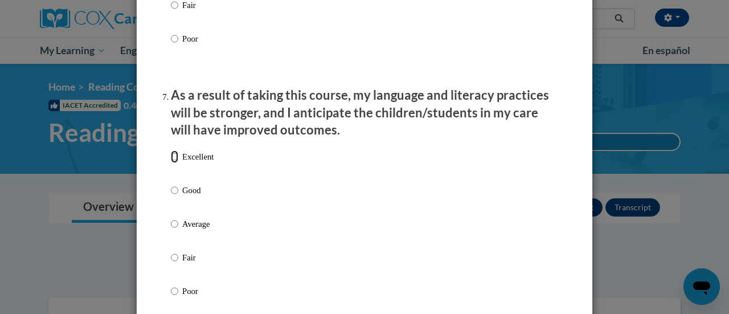
click at [171, 163] on input "Excellent" at bounding box center [174, 156] width 7 height 13
radio input "true"
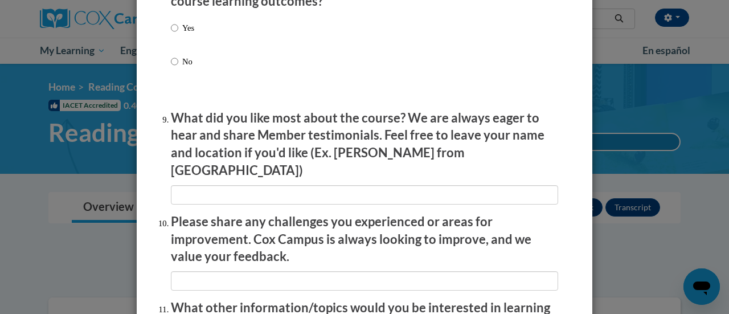
scroll to position [1725, 0]
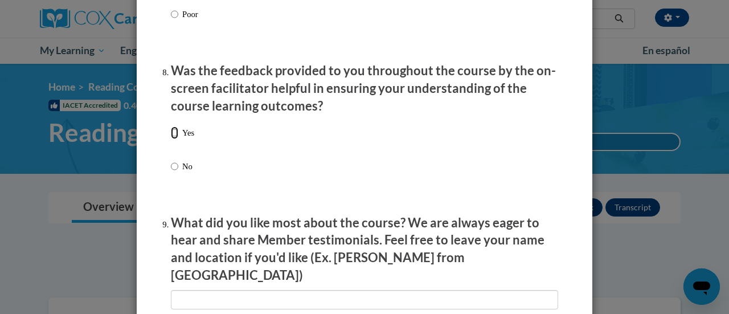
click at [171, 139] on input "Yes" at bounding box center [174, 133] width 7 height 13
radio input "true"
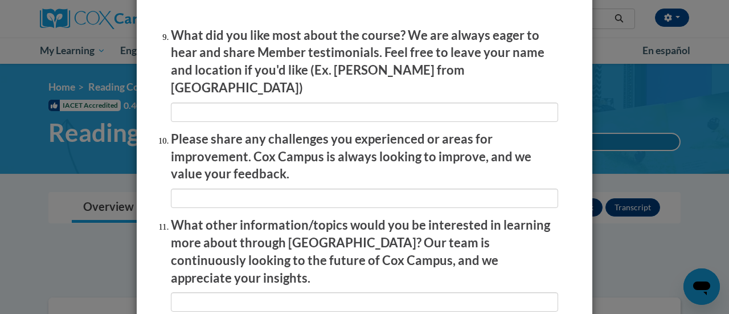
scroll to position [1912, 0]
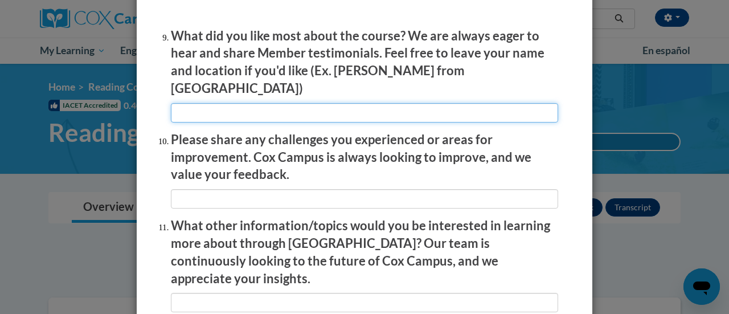
click at [206, 105] on input "textbox" at bounding box center [364, 112] width 387 height 19
type input "Examples from classrooms"
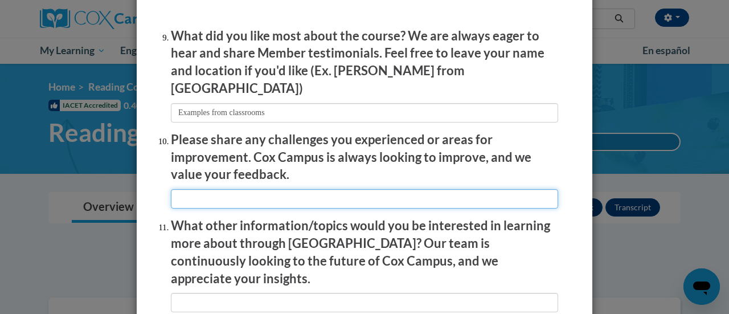
click at [281, 193] on input "textbox" at bounding box center [364, 198] width 387 height 19
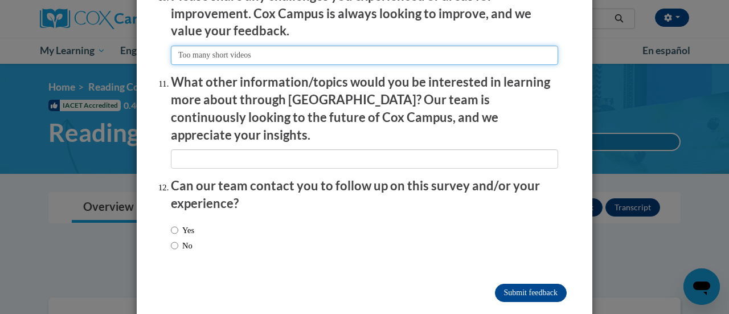
type input "Too many short videos"
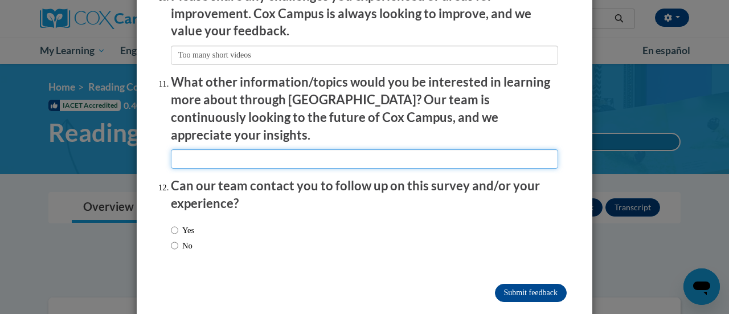
click at [229, 149] on input "textbox" at bounding box center [364, 158] width 387 height 19
type input "M"
type input "Early literacy"
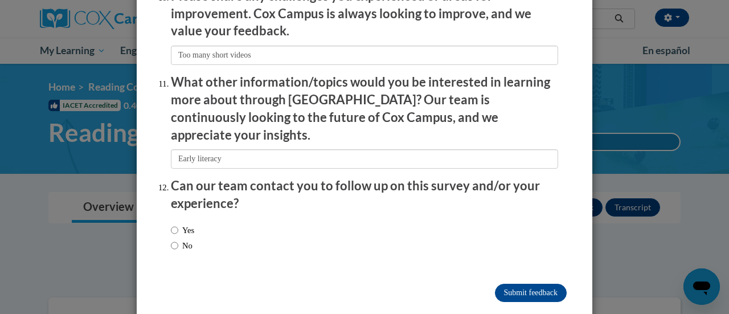
click at [177, 239] on label "No" at bounding box center [182, 245] width 22 height 13
click at [177, 239] on input "No" at bounding box center [174, 245] width 7 height 13
radio input "true"
click at [524, 284] on input "Submit feedback" at bounding box center [531, 293] width 72 height 18
